Goal: Check status: Check status

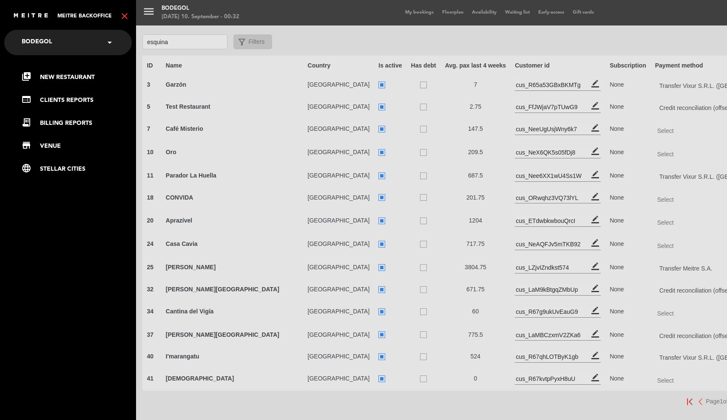
click at [126, 19] on icon "close" at bounding box center [124, 16] width 10 height 10
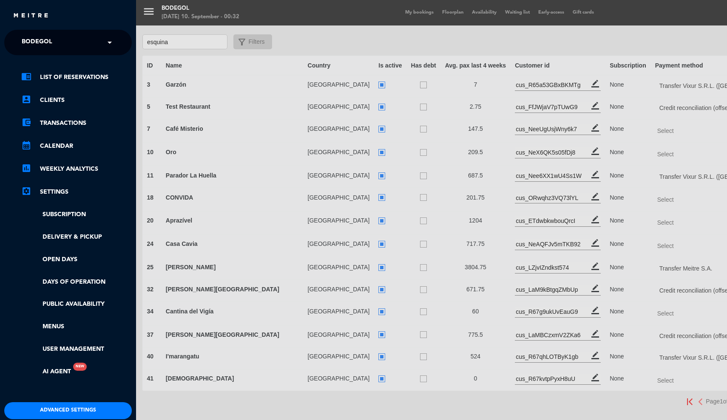
click at [57, 40] on div "× Bodegol" at bounding box center [41, 43] width 47 height 18
type input "[PERSON_NAME]"
click at [64, 66] on span "Restaurante y Eventos - Bodega [PERSON_NAME]" at bounding box center [89, 66] width 161 height 10
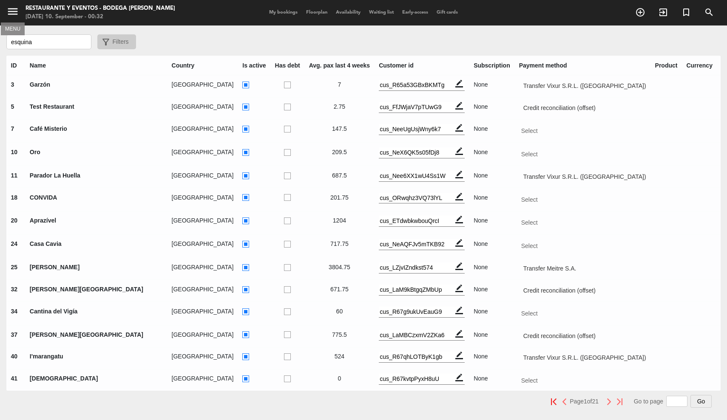
click at [12, 10] on icon "menu" at bounding box center [12, 11] width 13 height 13
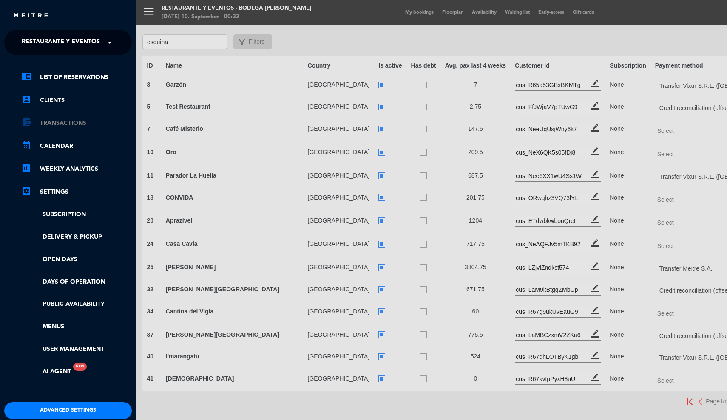
click at [48, 123] on link "account_balance_wallet Transactions" at bounding box center [76, 123] width 111 height 10
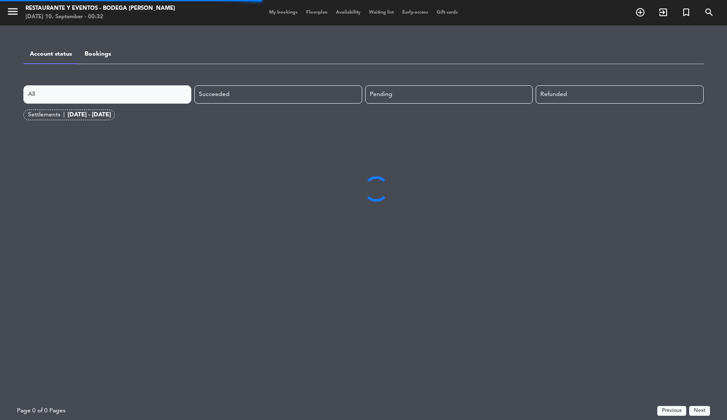
click at [69, 116] on div "[DATE] - [DATE]" at bounding box center [89, 115] width 43 height 10
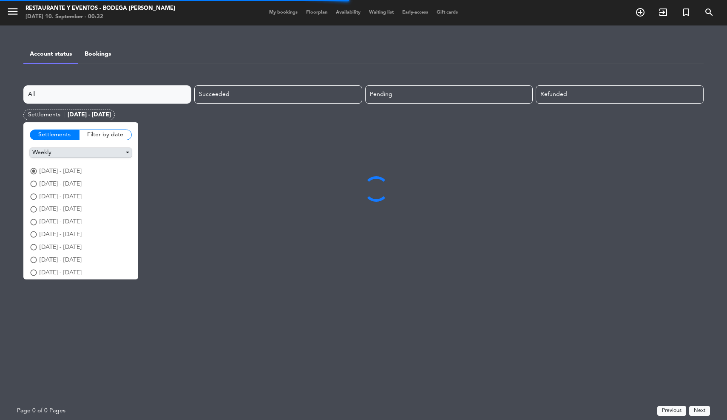
click at [68, 156] on button "Weekly" at bounding box center [81, 153] width 102 height 10
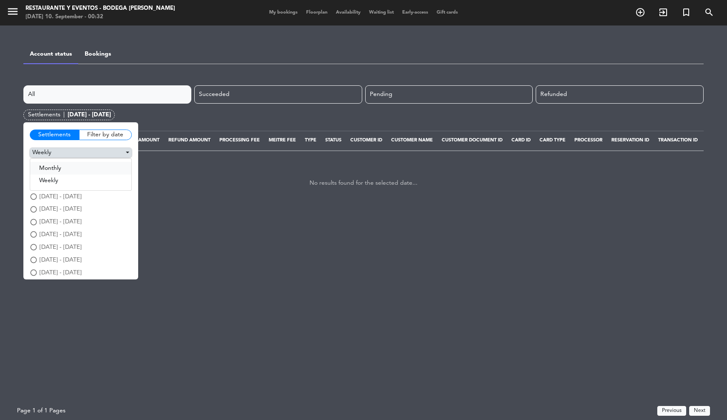
click at [68, 166] on button "Monthly" at bounding box center [80, 168] width 101 height 13
click at [51, 182] on span "August" at bounding box center [50, 184] width 20 height 10
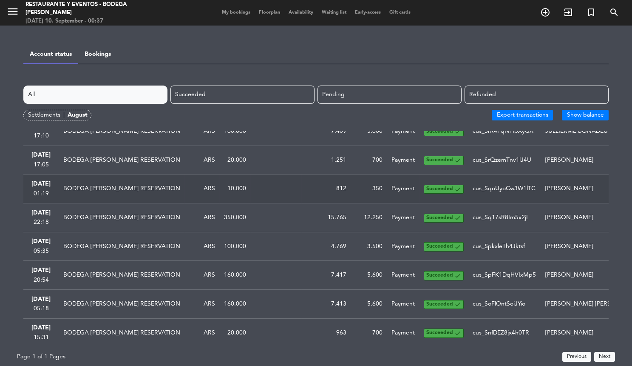
scroll to position [207, 0]
click at [607, 356] on button "Next" at bounding box center [604, 357] width 21 height 10
click at [162, 0] on div "menu Restaurante y Eventos - Bodega [PERSON_NAME] [DATE] 10. September - 00:37 …" at bounding box center [316, 13] width 632 height 26
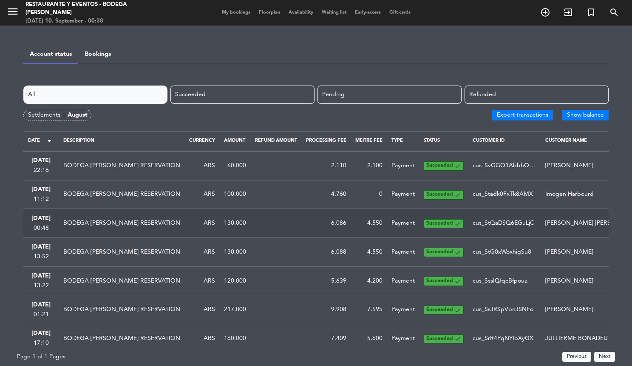
scroll to position [0, 0]
click at [14, 12] on icon "menu" at bounding box center [12, 11] width 13 height 13
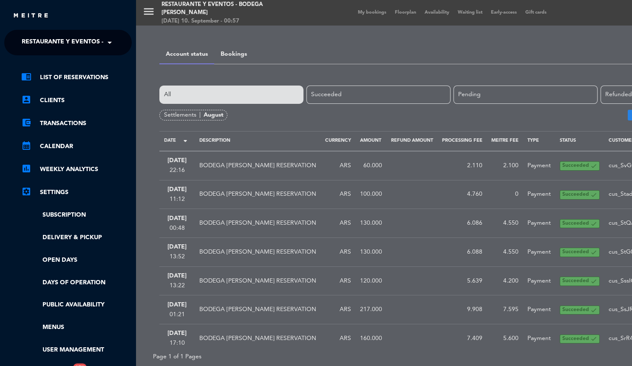
click at [49, 40] on span "Restaurante y Eventos - Bodega [PERSON_NAME]" at bounding box center [102, 43] width 161 height 18
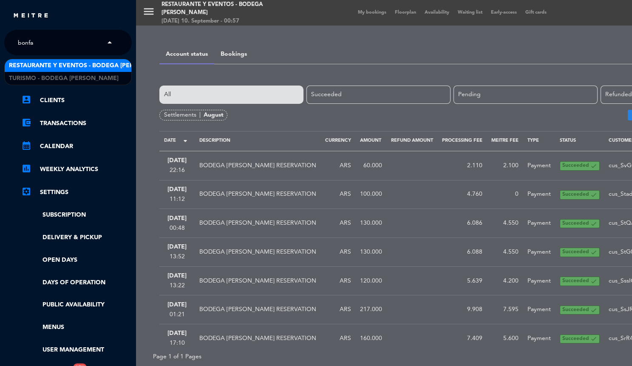
type input "bonfan"
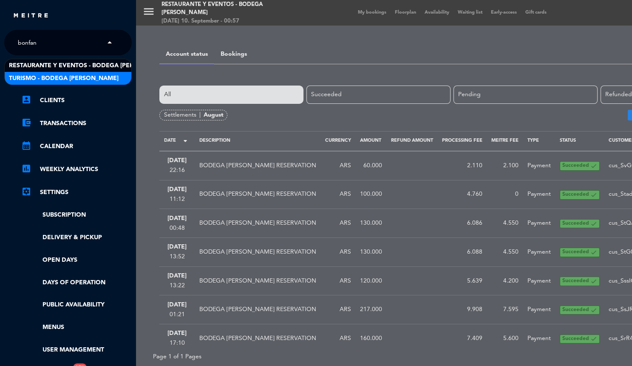
click at [57, 77] on span "Turismo - Bodega [PERSON_NAME]" at bounding box center [64, 79] width 110 height 10
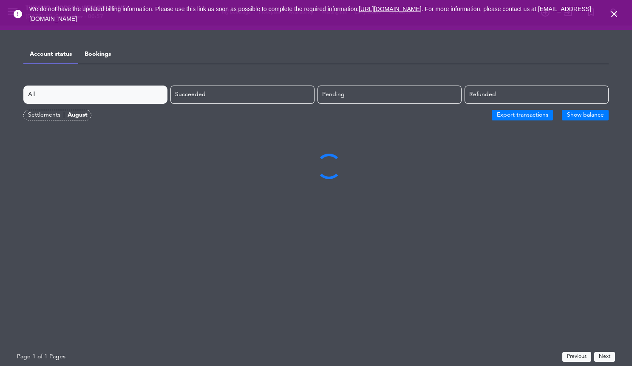
click at [613, 15] on icon "close" at bounding box center [614, 14] width 10 height 10
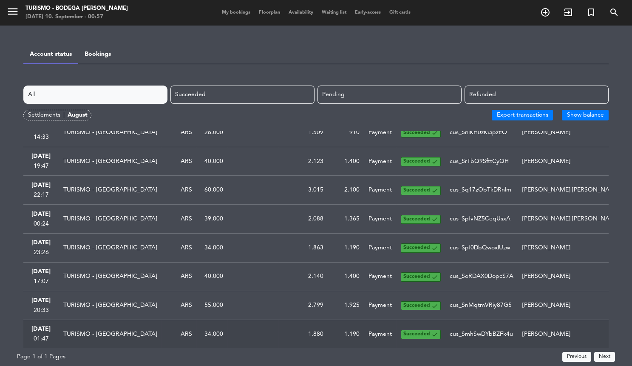
scroll to position [378, 0]
click at [608, 359] on button "Next" at bounding box center [604, 357] width 21 height 10
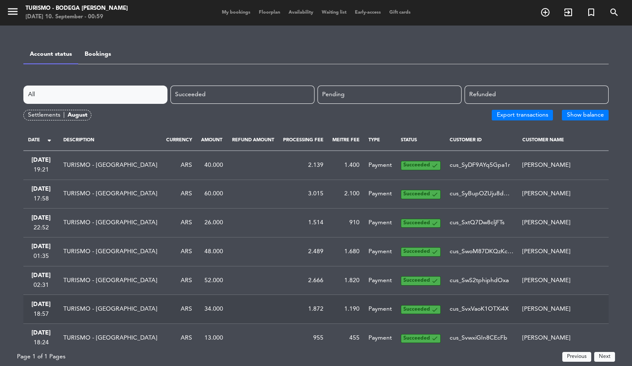
scroll to position [0, 0]
